Goal: Transaction & Acquisition: Purchase product/service

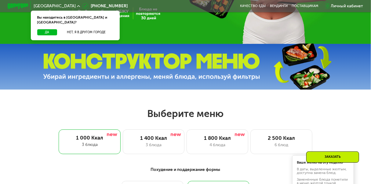
scroll to position [130, 0]
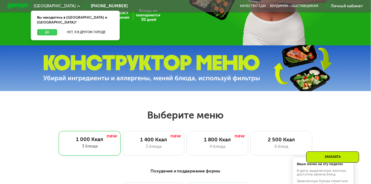
click at [45, 29] on button "Да" at bounding box center [47, 32] width 20 height 6
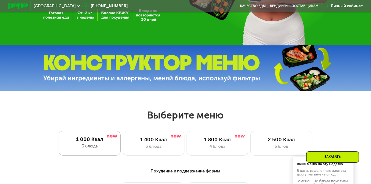
click at [100, 150] on div "3 блюда" at bounding box center [89, 147] width 51 height 6
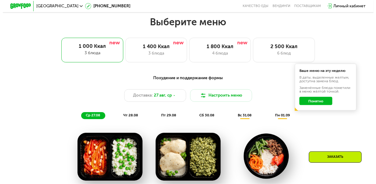
scroll to position [224, 0]
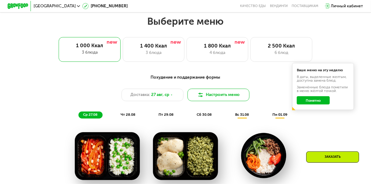
click at [195, 96] on button "Настроить меню" at bounding box center [219, 95] width 62 height 13
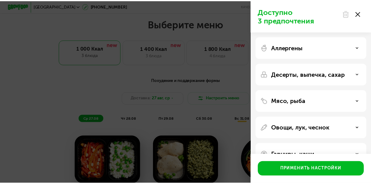
scroll to position [17, 0]
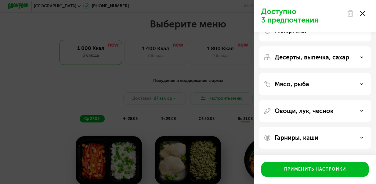
drag, startPoint x: 360, startPoint y: 19, endPoint x: 363, endPoint y: 15, distance: 4.4
click at [363, 15] on div at bounding box center [356, 13] width 26 height 12
click at [363, 15] on icon at bounding box center [362, 13] width 5 height 5
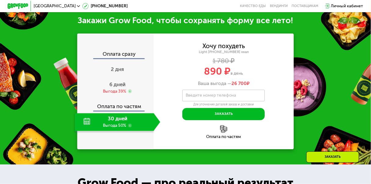
scroll to position [521, 0]
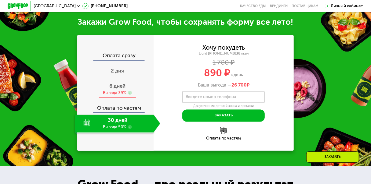
click at [125, 96] on div "Выгода 39%" at bounding box center [114, 93] width 23 height 6
